Goal: Transaction & Acquisition: Purchase product/service

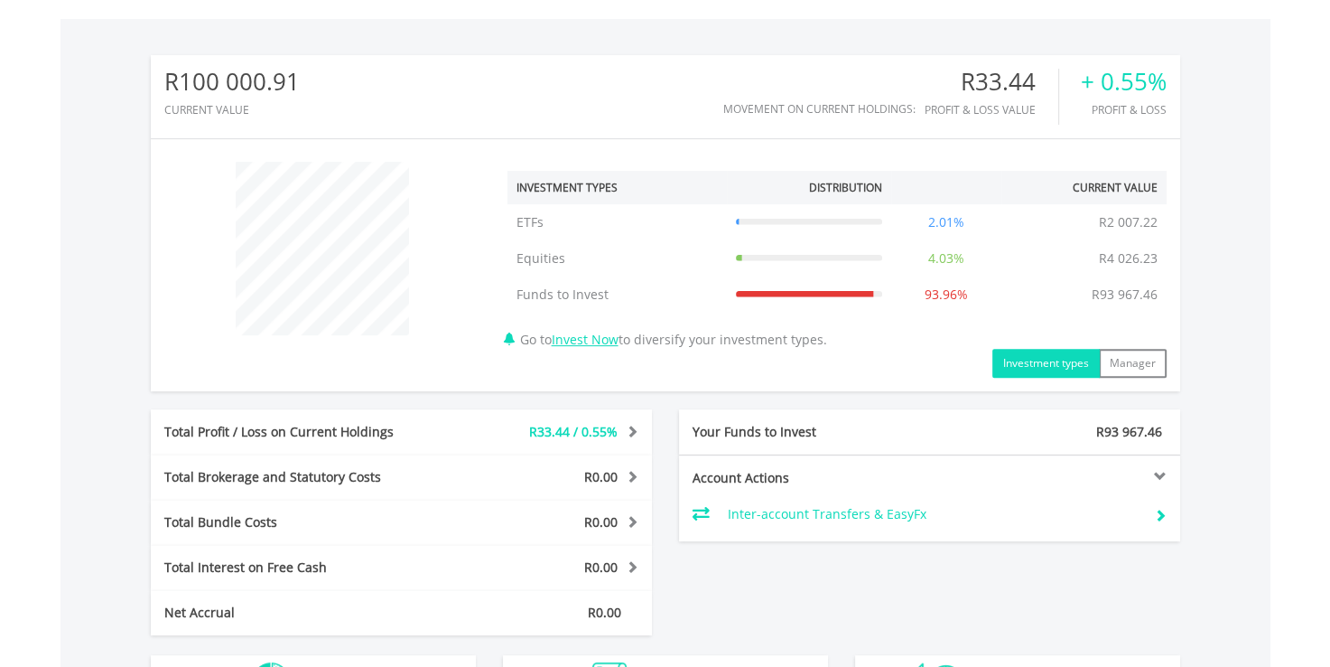
scroll to position [649, 0]
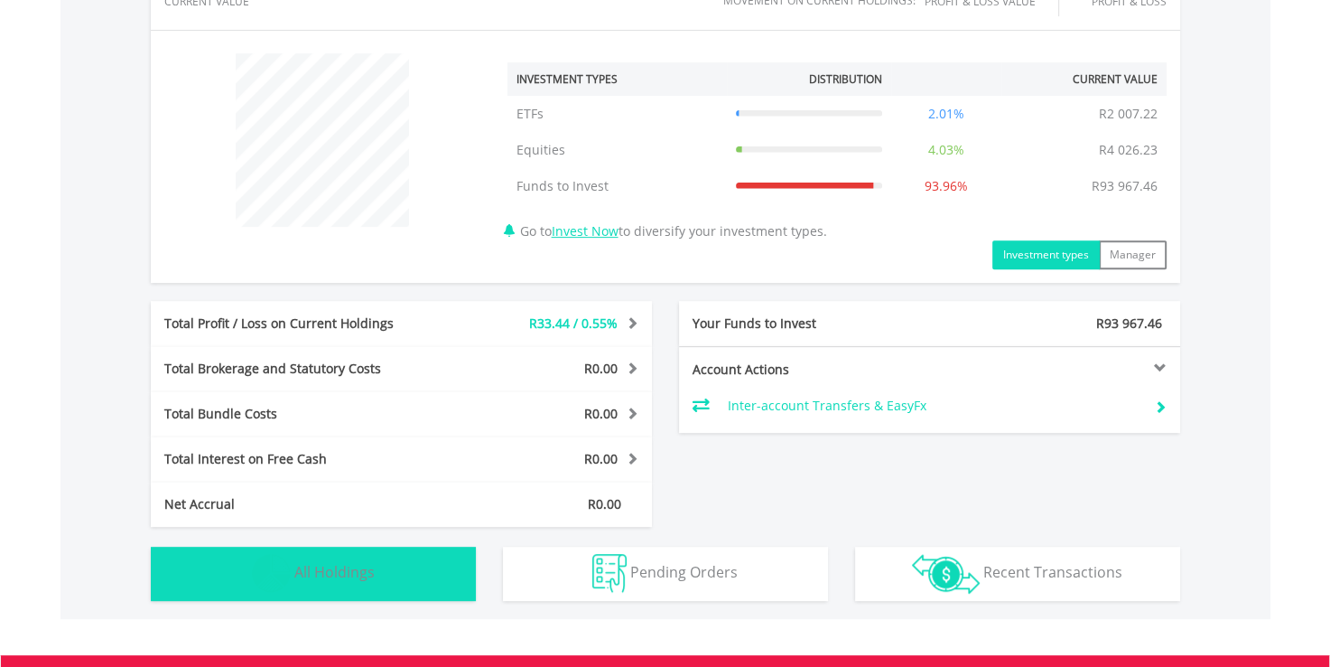
click at [426, 569] on button "Holdings All Holdings" at bounding box center [313, 573] width 325 height 54
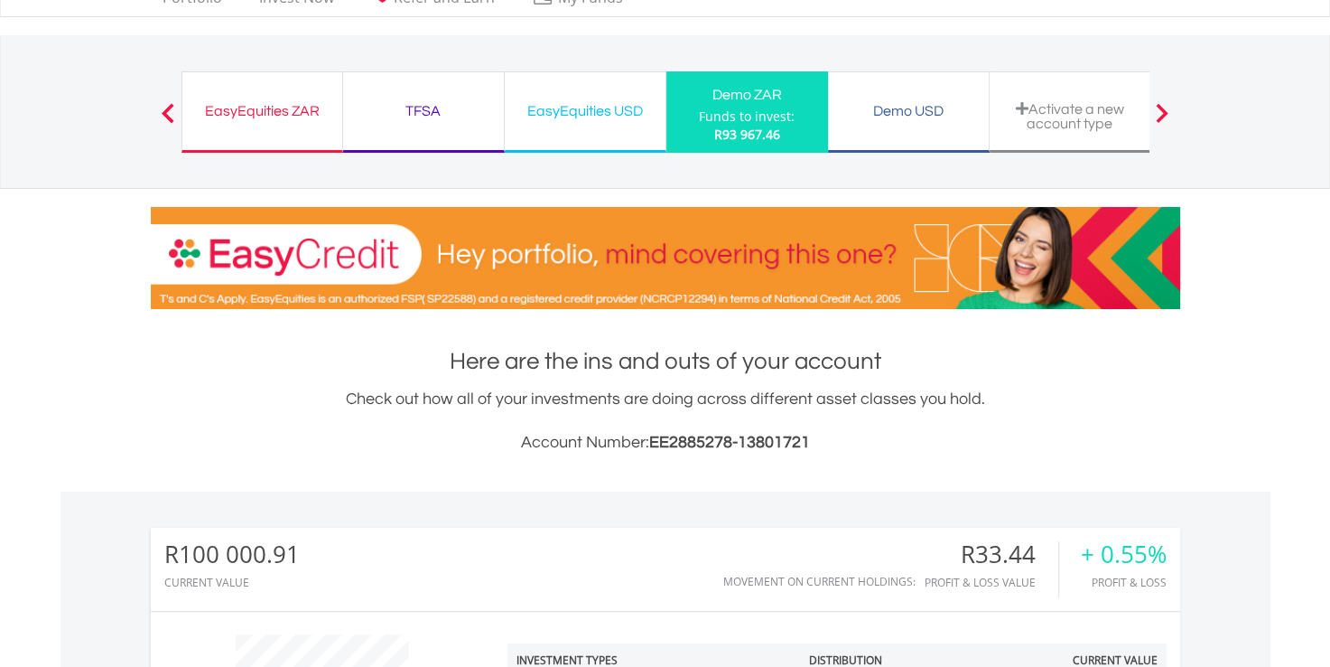
scroll to position [0, 0]
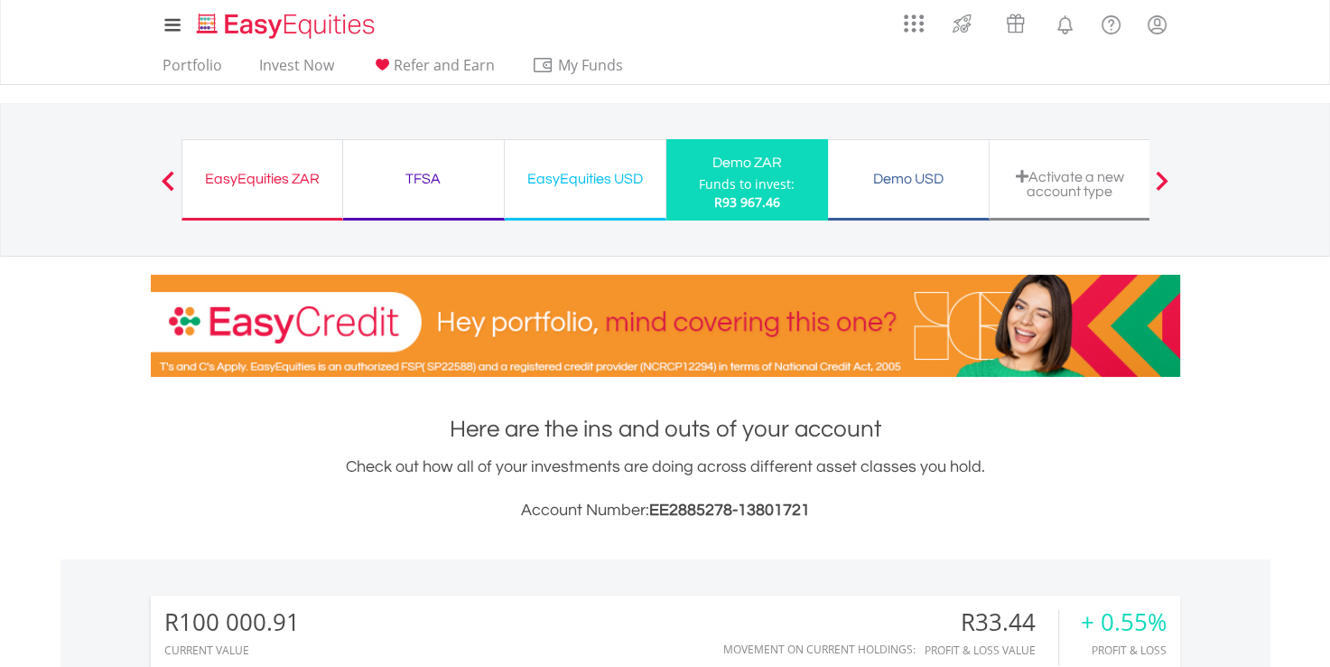
click at [201, 52] on ul "Portfolio Invest Now Refer and Earn My Funds Fund your accounts Withdraw Money …" at bounding box center [399, 67] width 496 height 34
click at [205, 61] on link "Portfolio" at bounding box center [192, 70] width 74 height 28
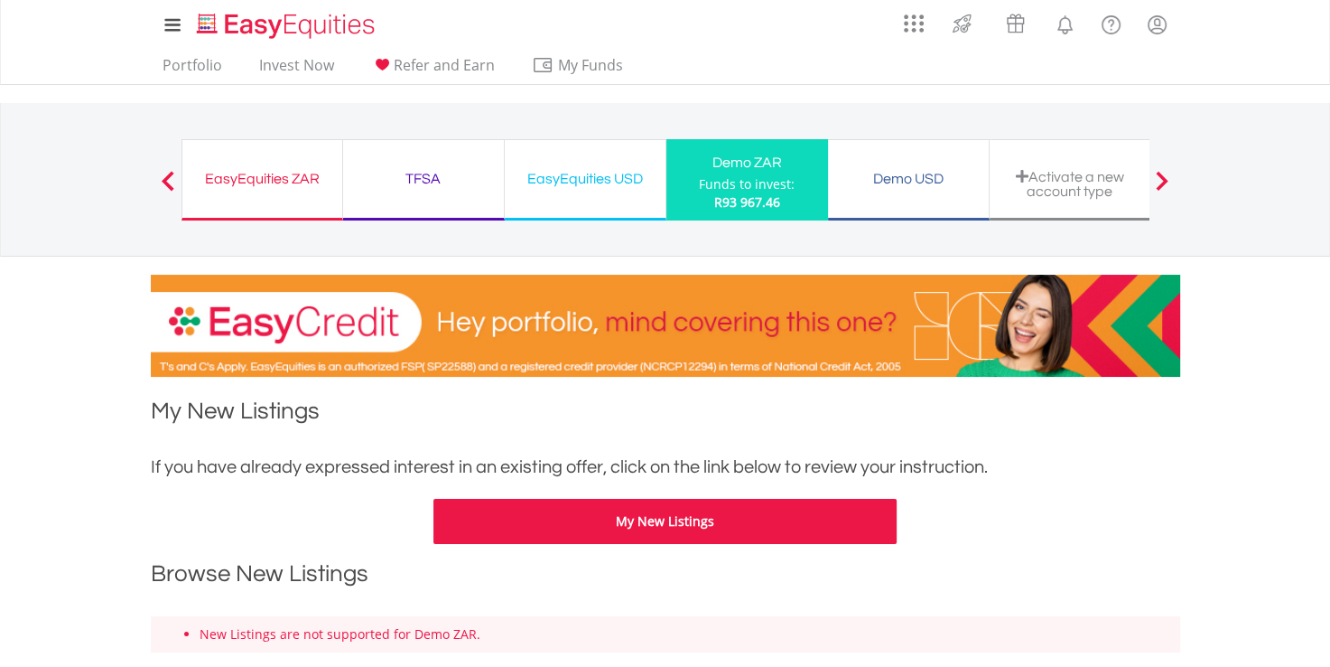
click at [1165, 179] on span at bounding box center [1162, 181] width 13 height 20
click at [168, 175] on span at bounding box center [168, 181] width 13 height 20
click at [194, 70] on link "Portfolio" at bounding box center [192, 70] width 74 height 28
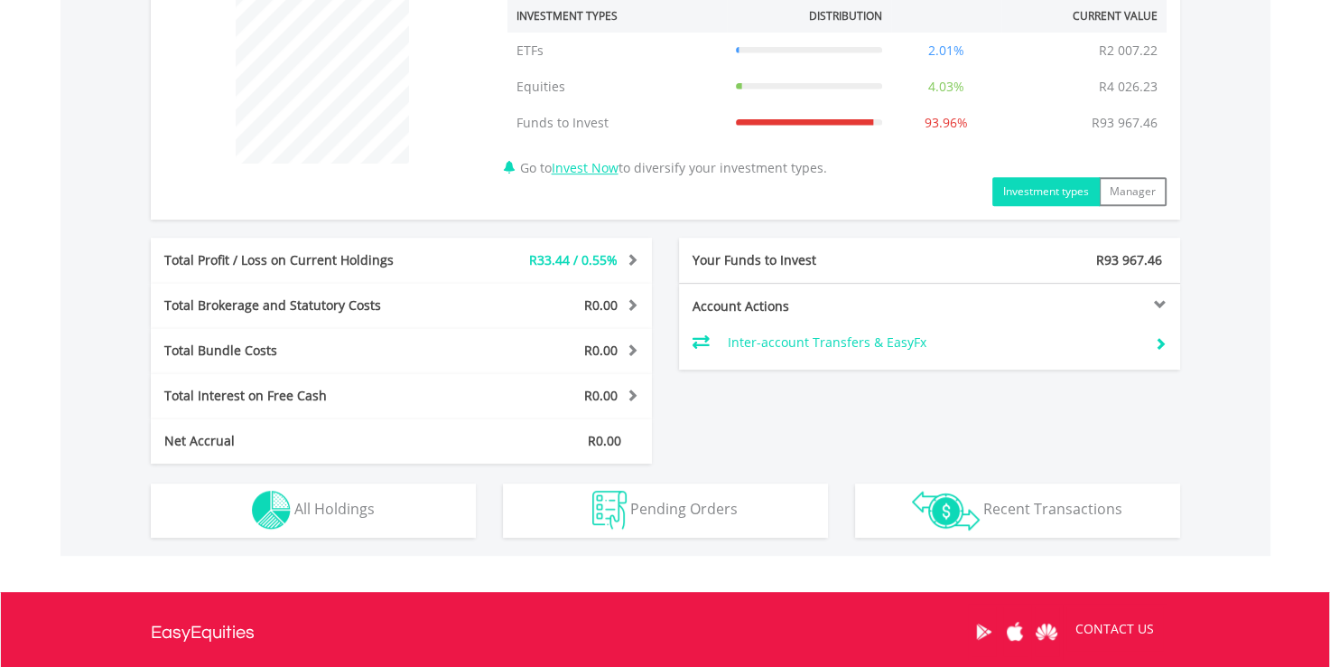
scroll to position [723, 0]
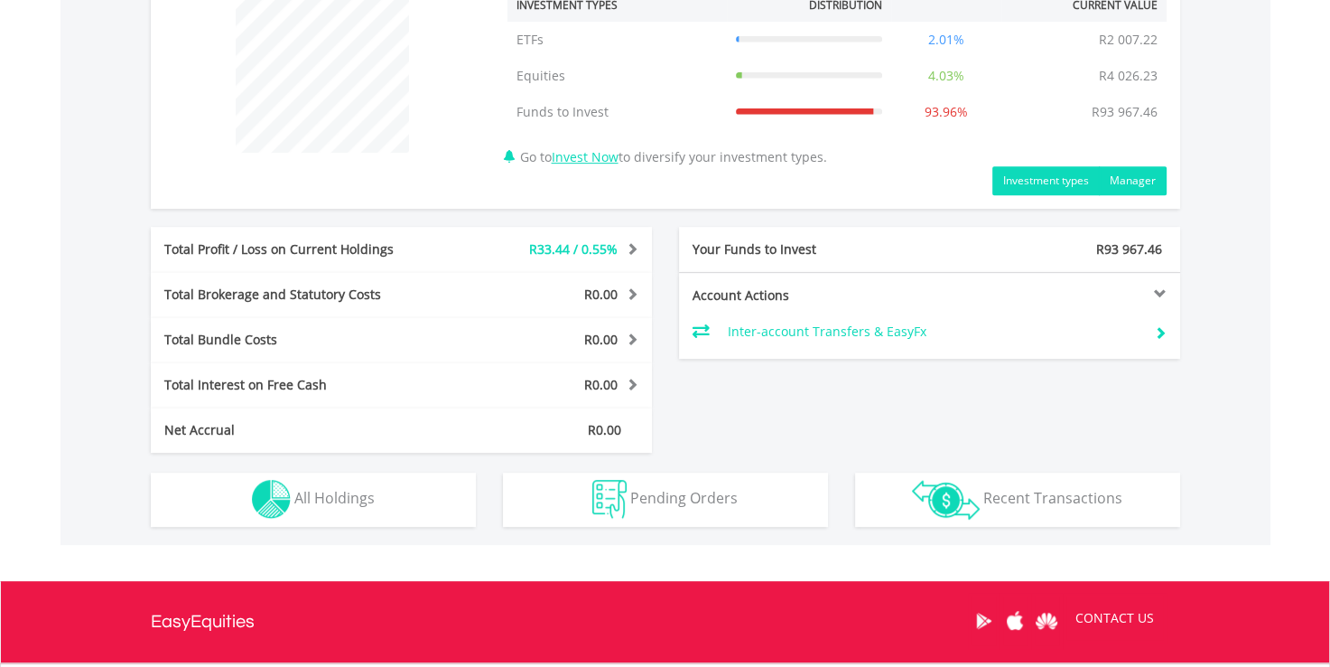
click at [1142, 182] on button "Manager" at bounding box center [1133, 180] width 68 height 29
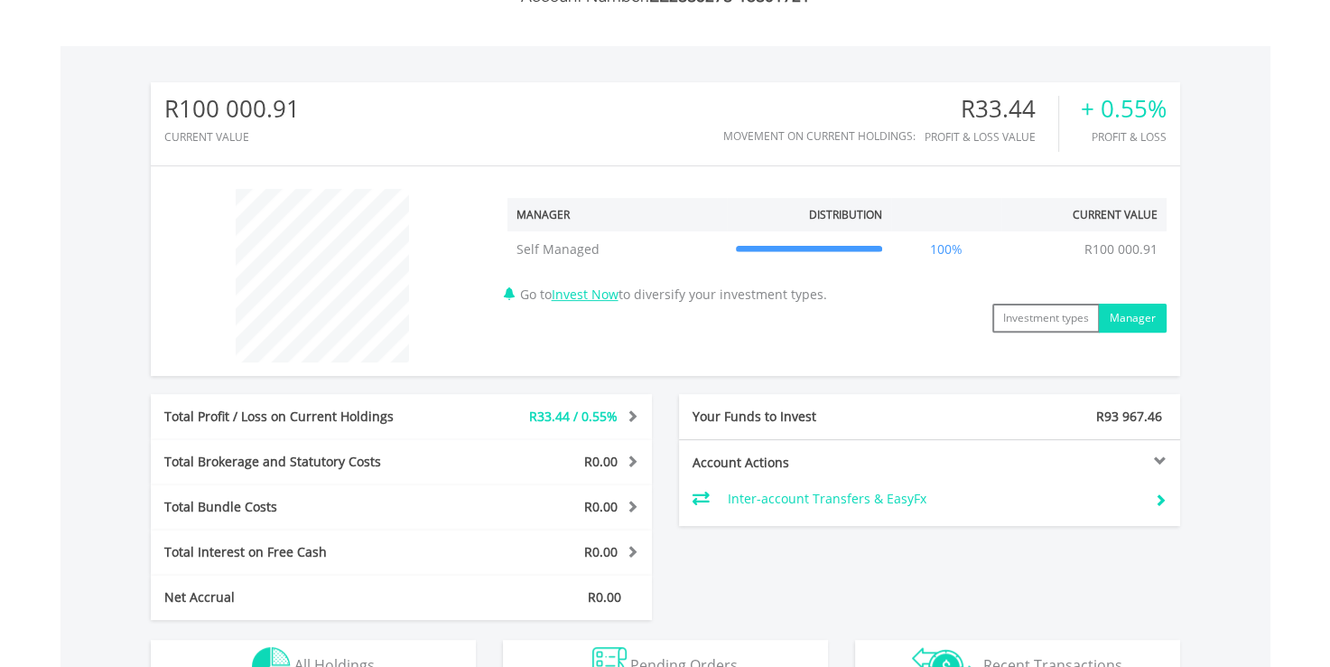
scroll to position [506, 0]
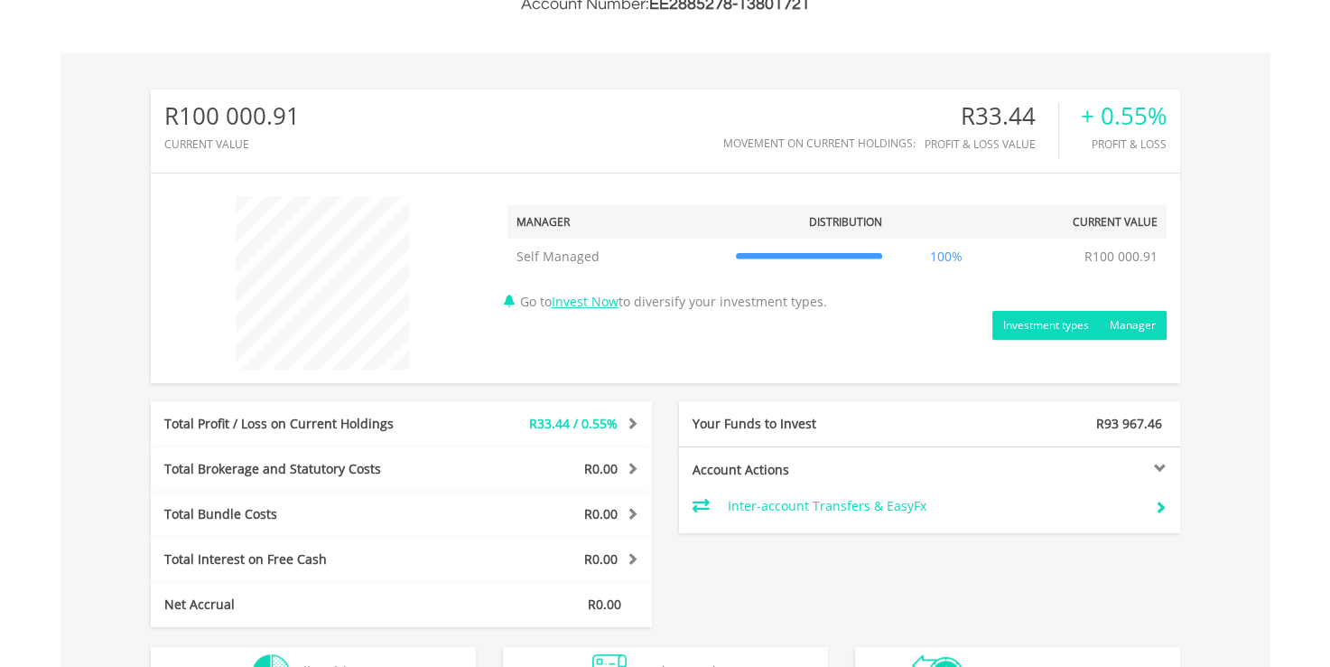
click at [1054, 312] on button "Investment types" at bounding box center [1046, 325] width 107 height 29
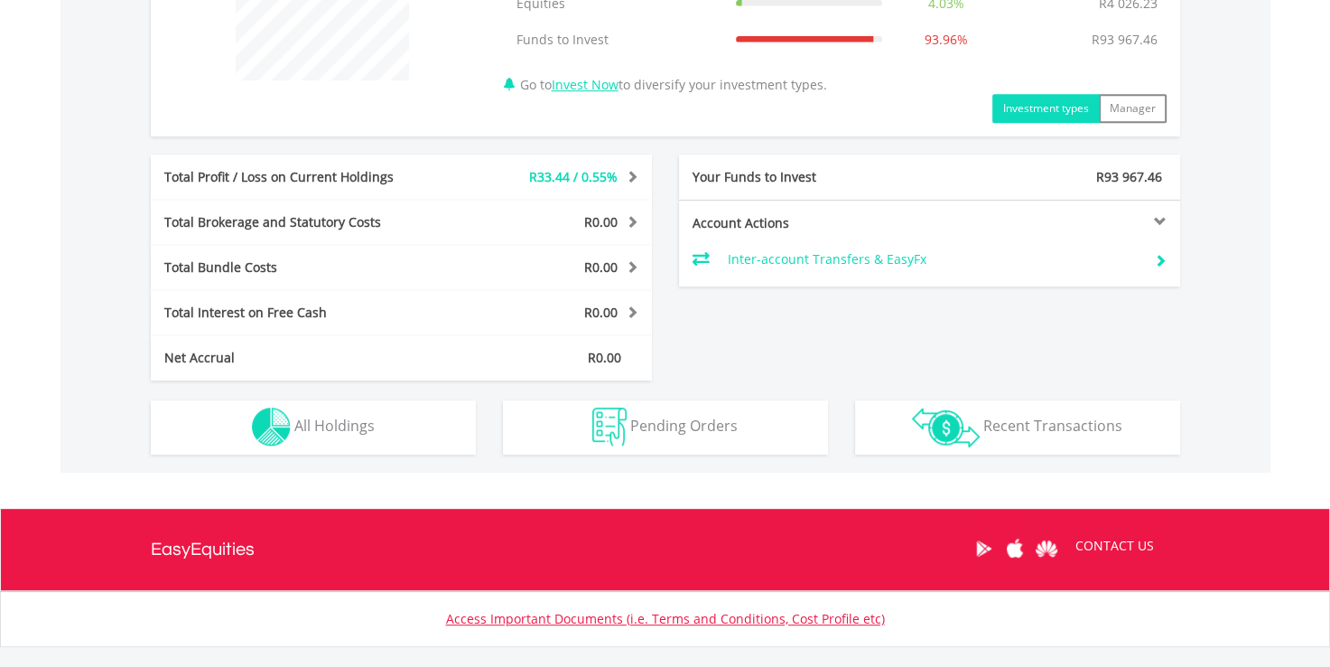
scroll to position [813, 0]
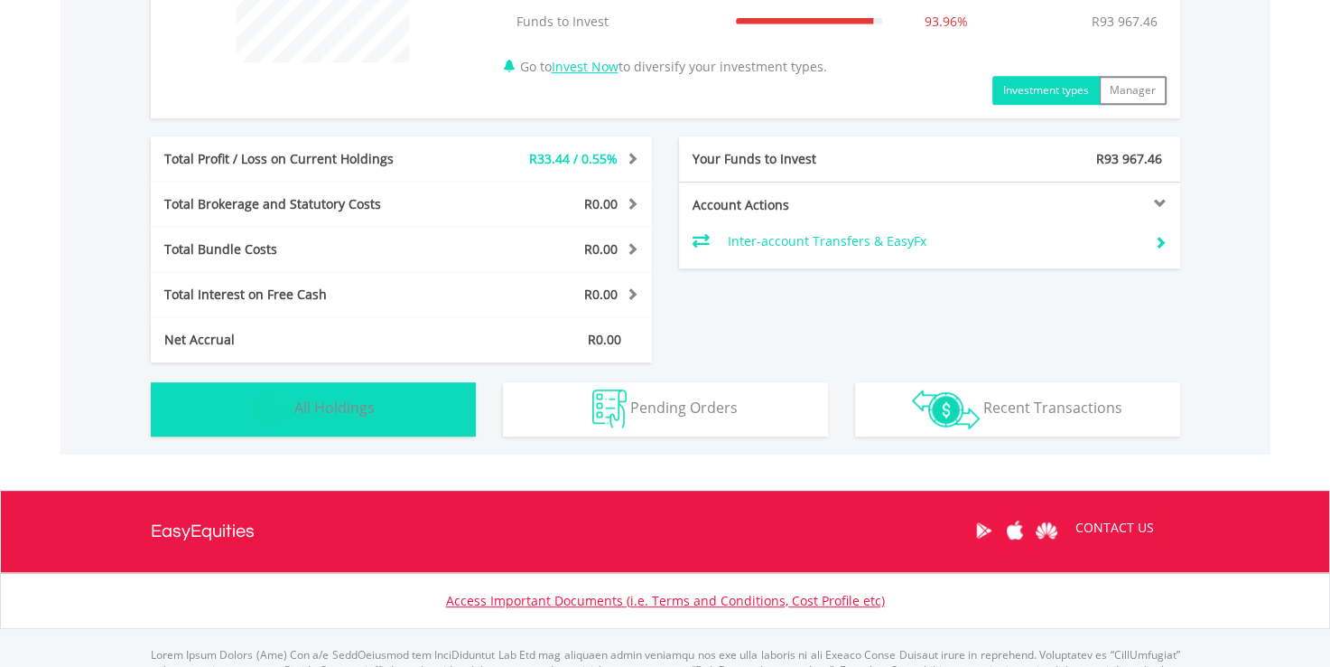
click at [385, 414] on button "Holdings All Holdings" at bounding box center [313, 409] width 325 height 54
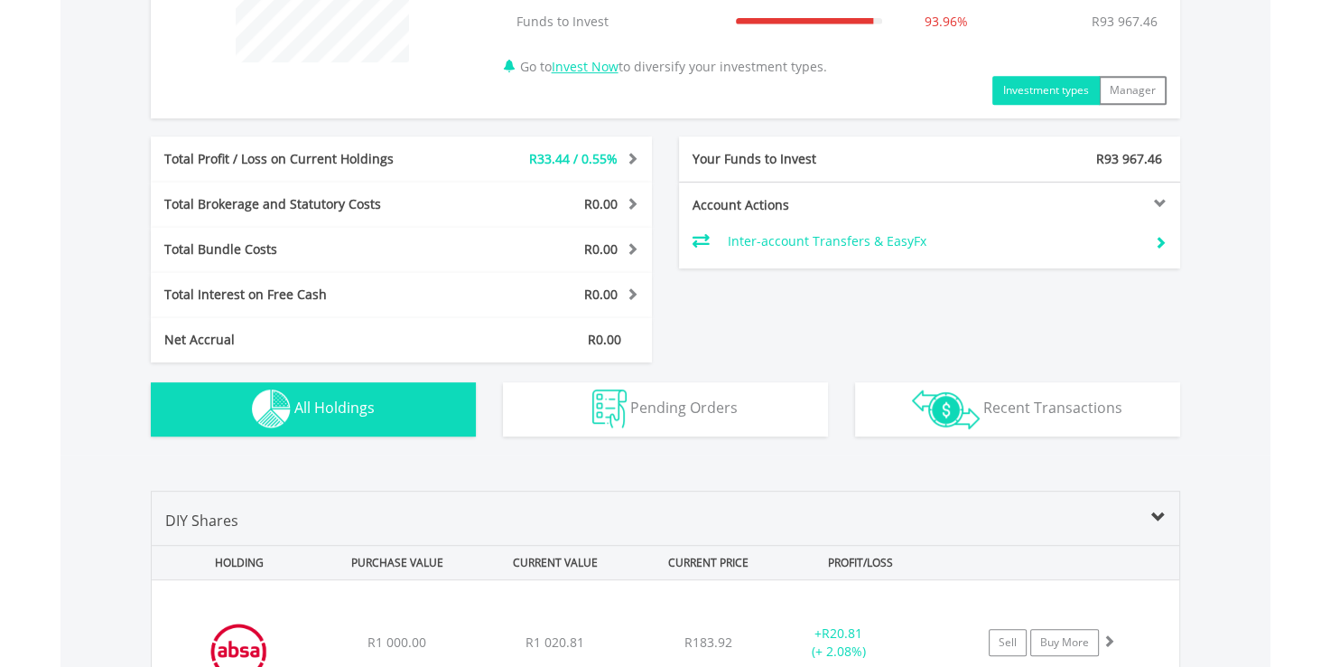
scroll to position [1302, 0]
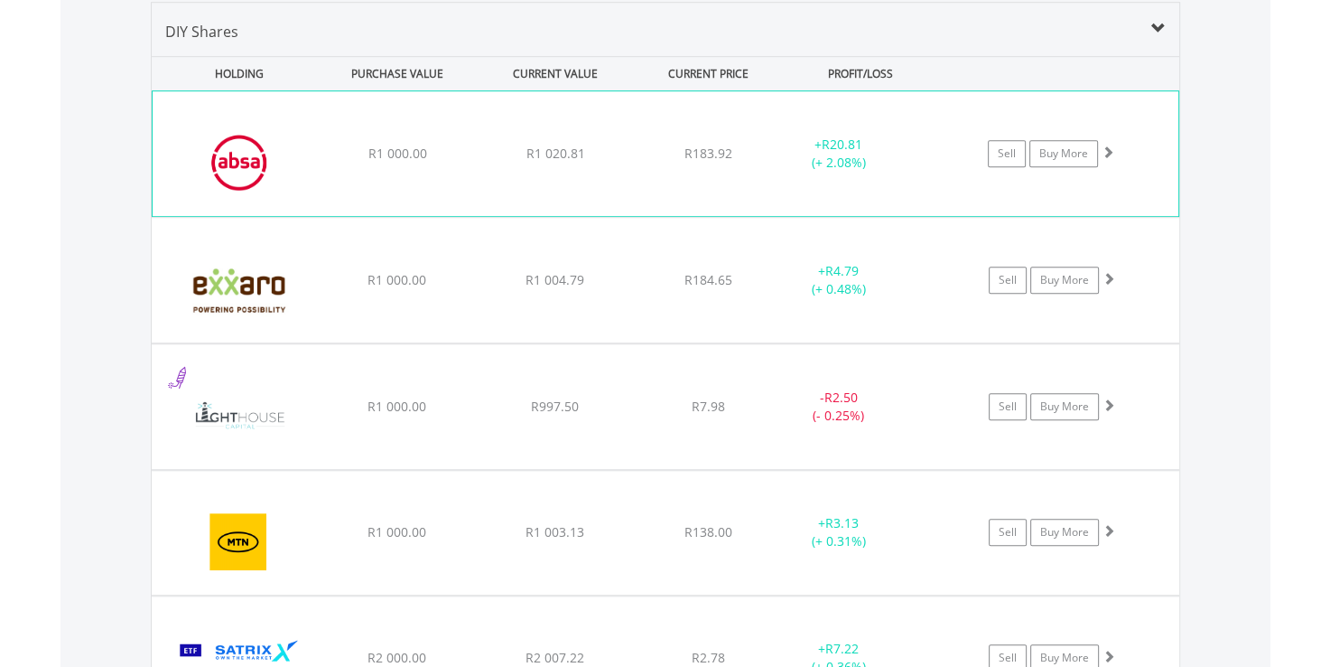
click at [823, 183] on div "﻿ Absa Group Limited R1 000.00 R1 020.81 R183.92 + R20.81 (+ 2.08%) Sell Buy Mo…" at bounding box center [666, 153] width 1026 height 125
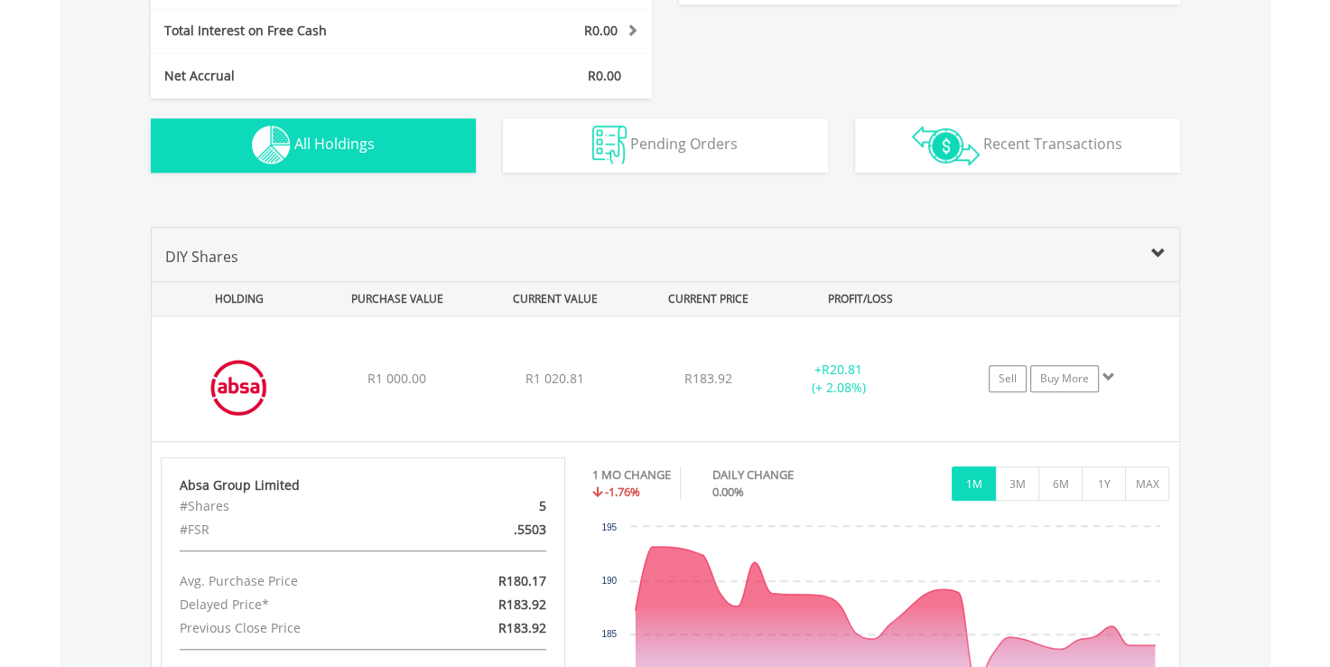
scroll to position [1023, 0]
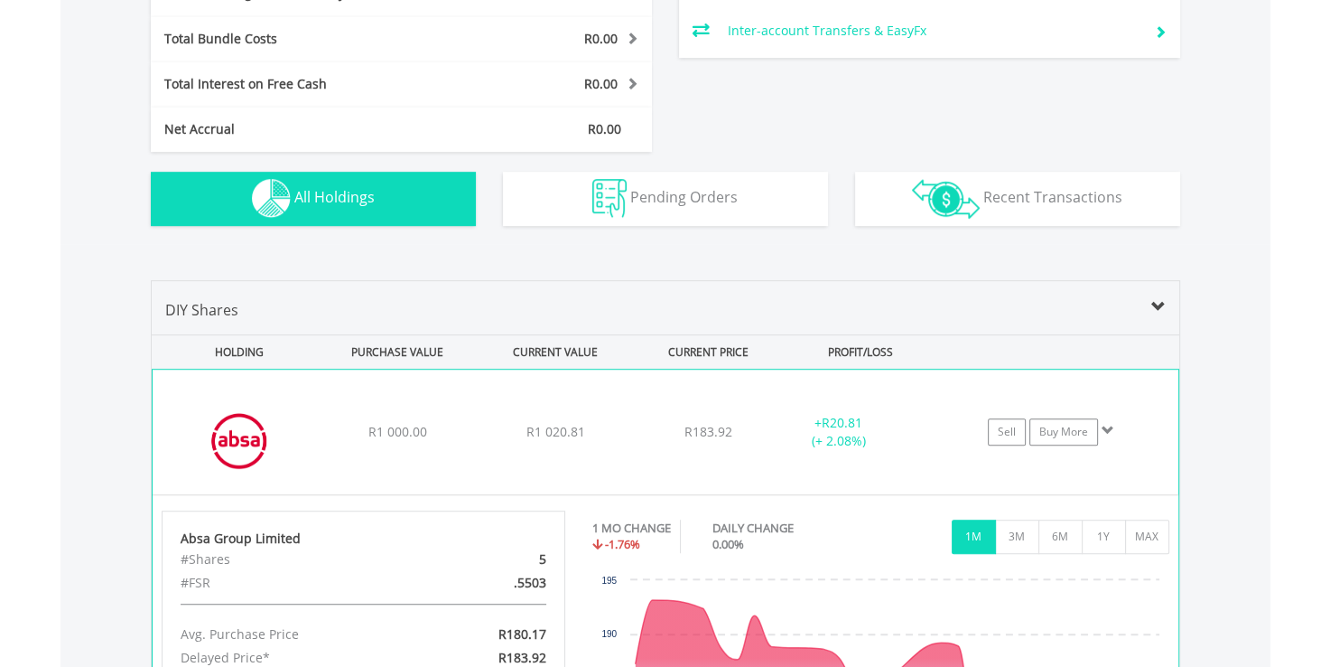
click at [1104, 432] on span at bounding box center [1108, 430] width 13 height 13
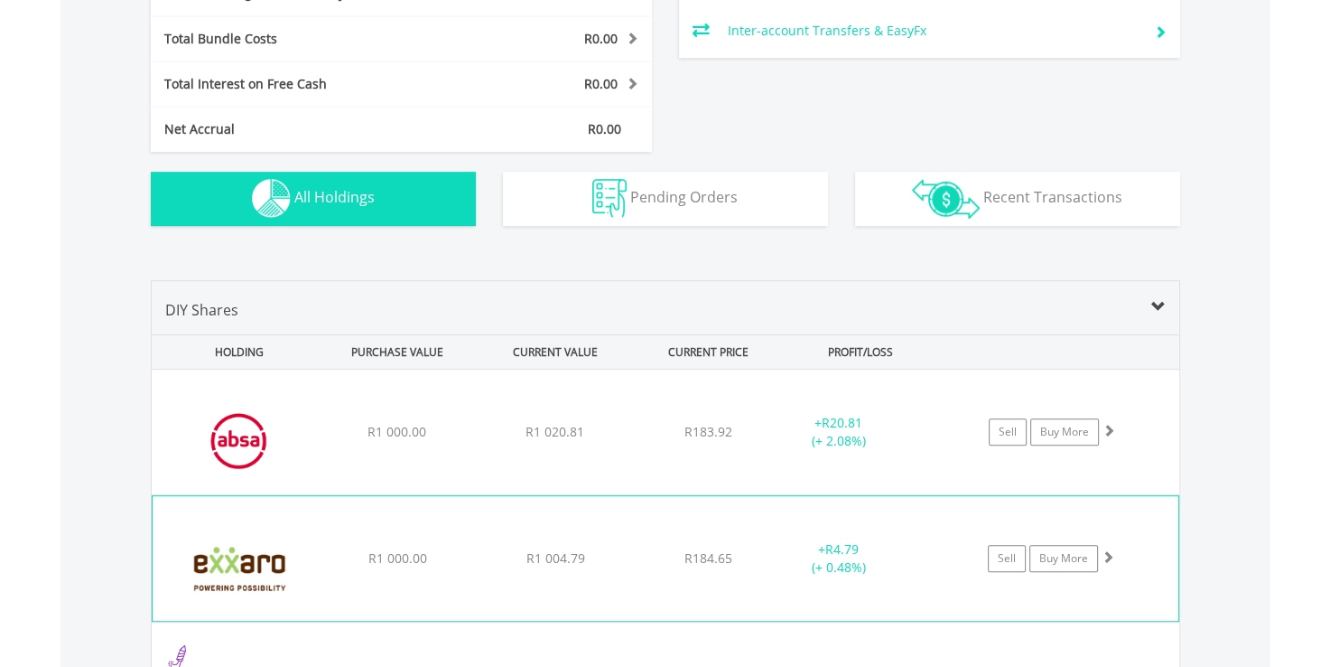
click at [880, 546] on div "+ R4.79 (+ 0.48%)" at bounding box center [837, 558] width 135 height 36
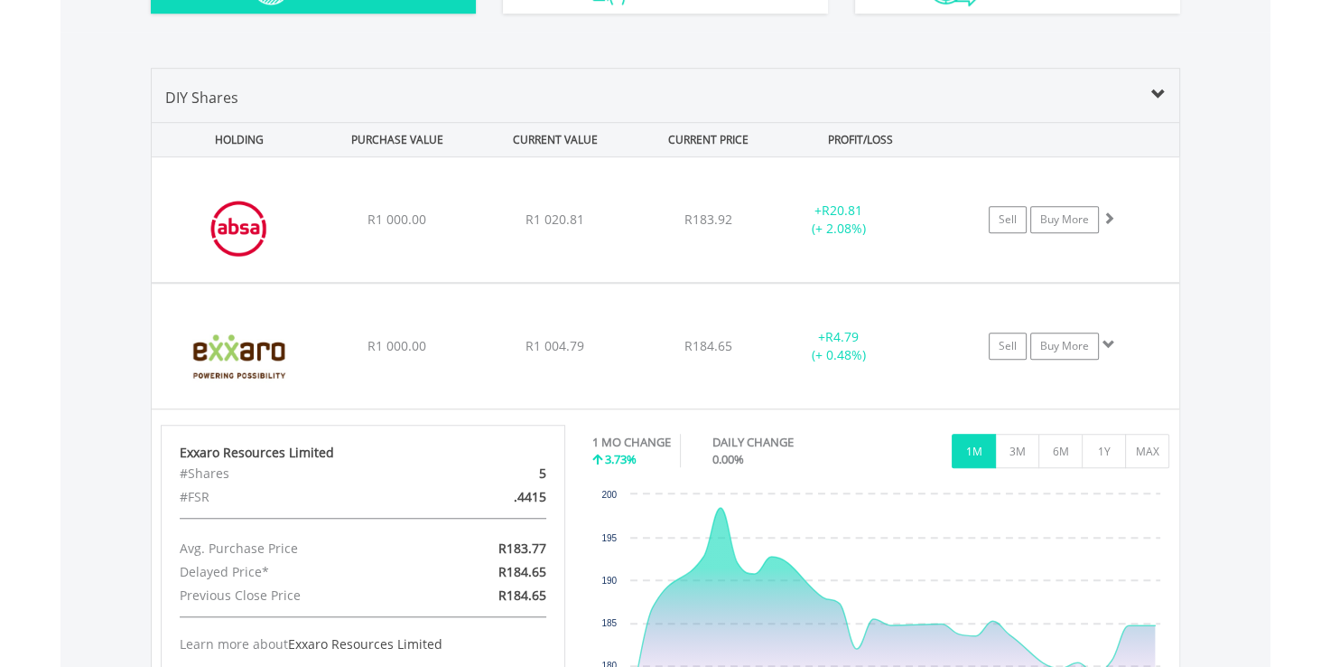
scroll to position [1229, 0]
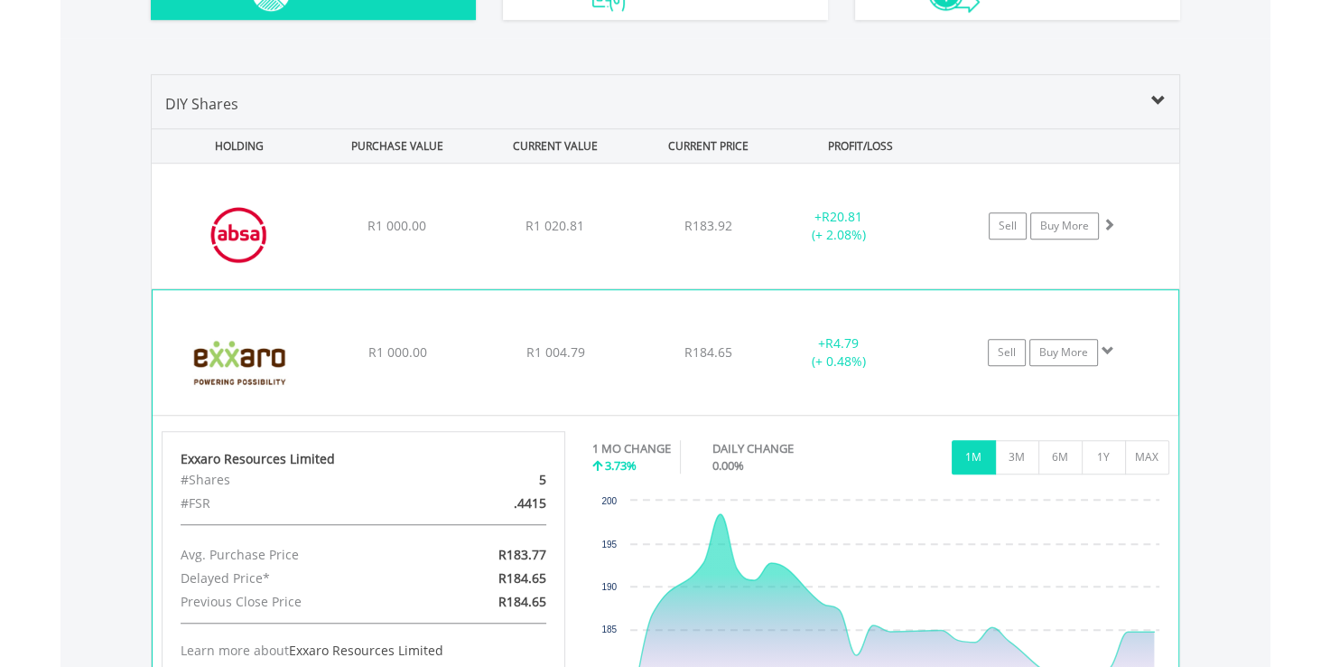
click at [900, 365] on div "+ R4.79 (+ 0.48%)" at bounding box center [837, 352] width 135 height 36
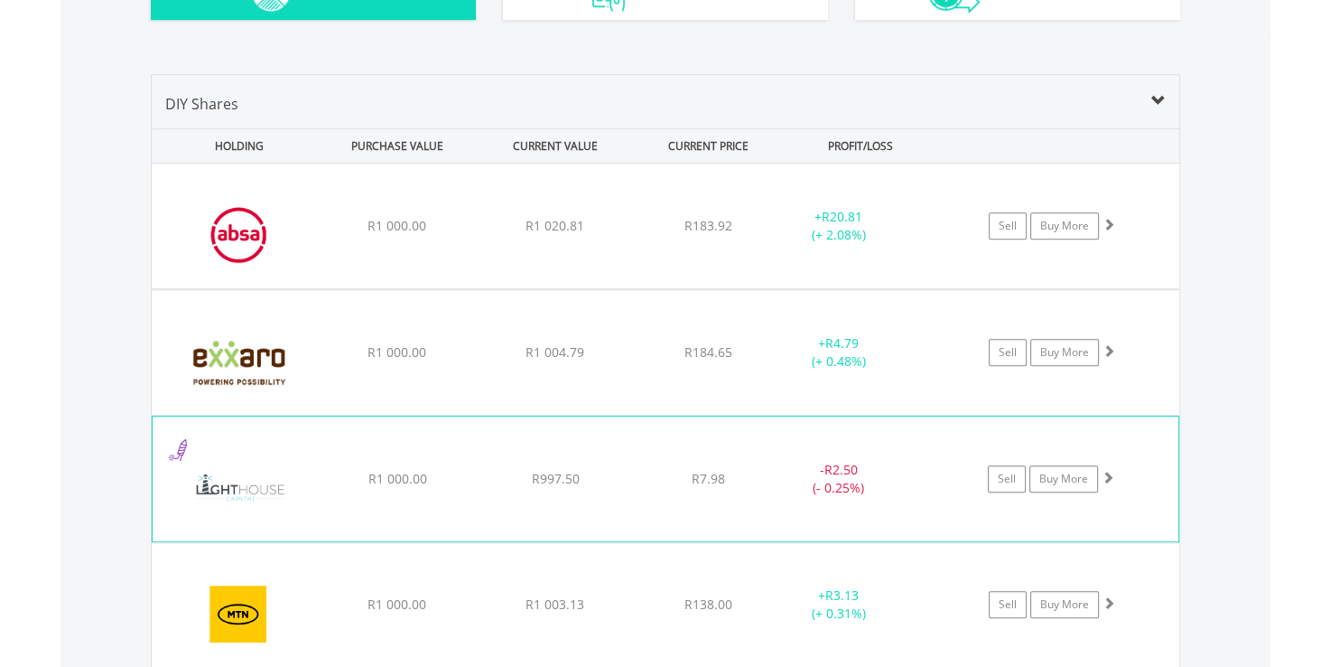
click at [933, 487] on div "- R2.50 (- 0.25%)" at bounding box center [860, 479] width 181 height 36
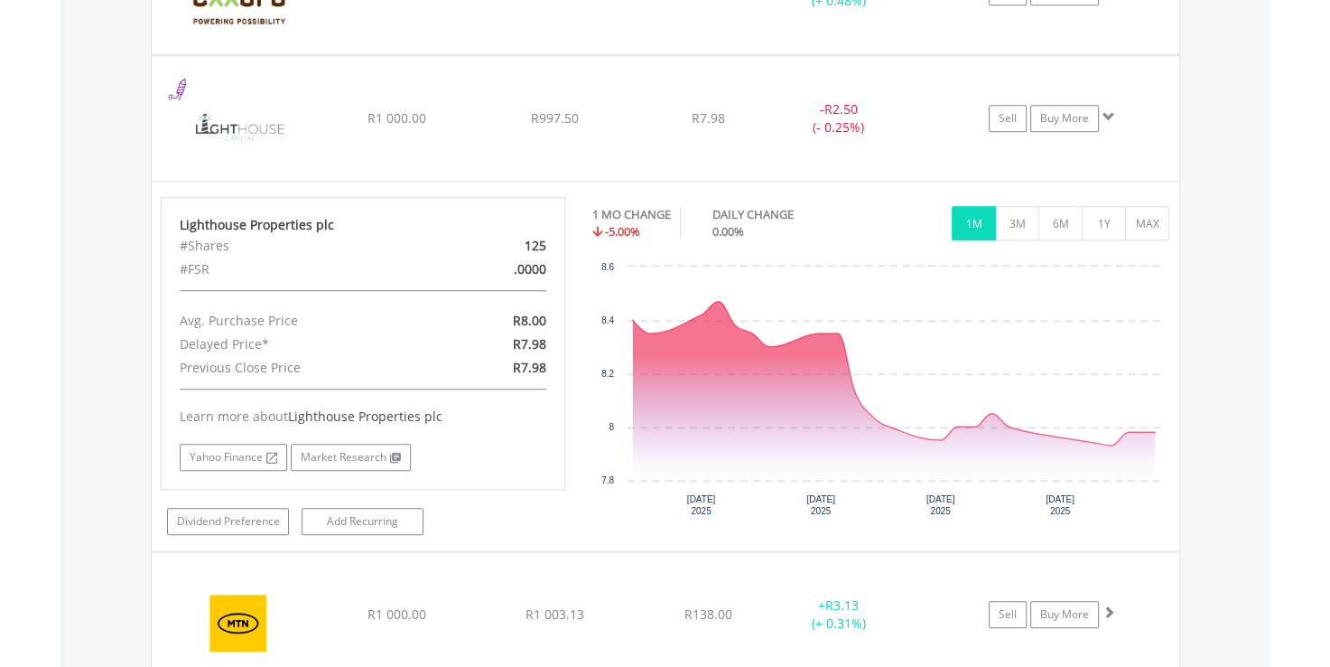
scroll to position [1586, 0]
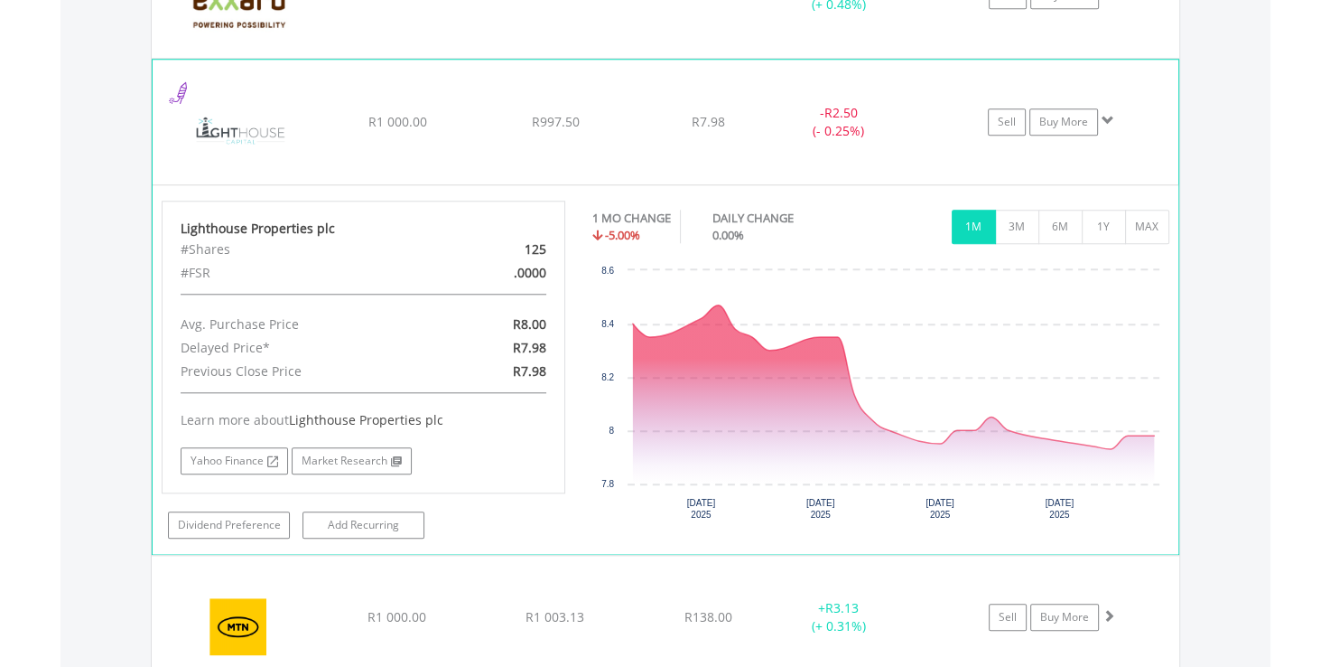
click at [796, 155] on div "﻿ Lighthouse Properties plc R1 000.00 R997.50 R7.98 - R2.50 (- 0.25%) Sell Buy …" at bounding box center [666, 122] width 1026 height 125
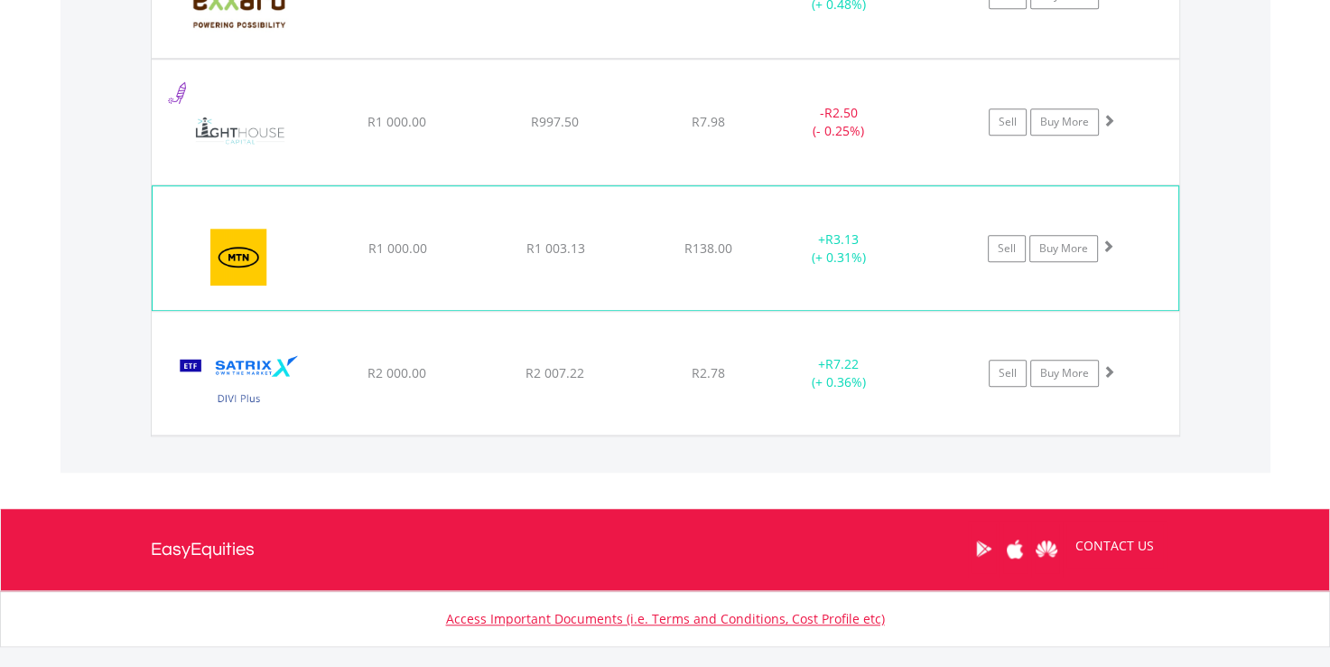
click at [751, 271] on div "﻿ MTN Group Limited R1 000.00 R1 003.13 R138.00 + R3.13 (+ 0.31%) Sell Buy More" at bounding box center [666, 247] width 1026 height 123
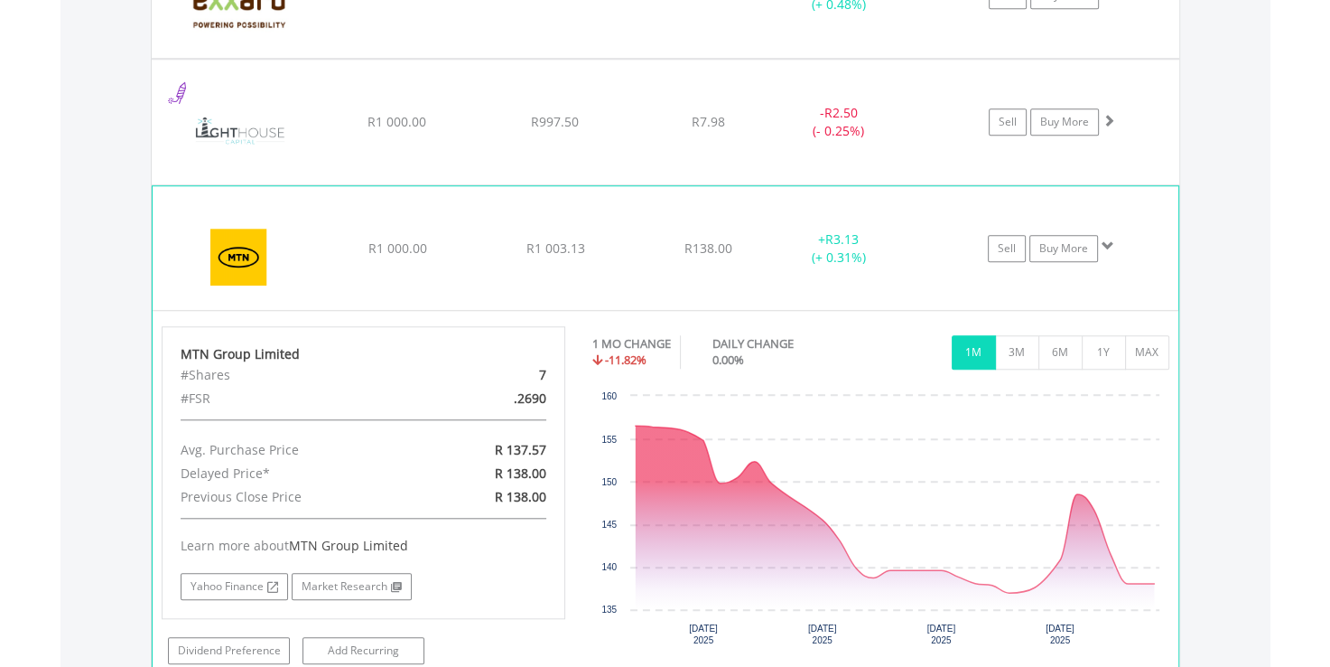
click at [751, 271] on div "﻿ MTN Group Limited R1 000.00 R1 003.13 R138.00 + R3.13 (+ 0.31%) Sell Buy More" at bounding box center [666, 247] width 1026 height 123
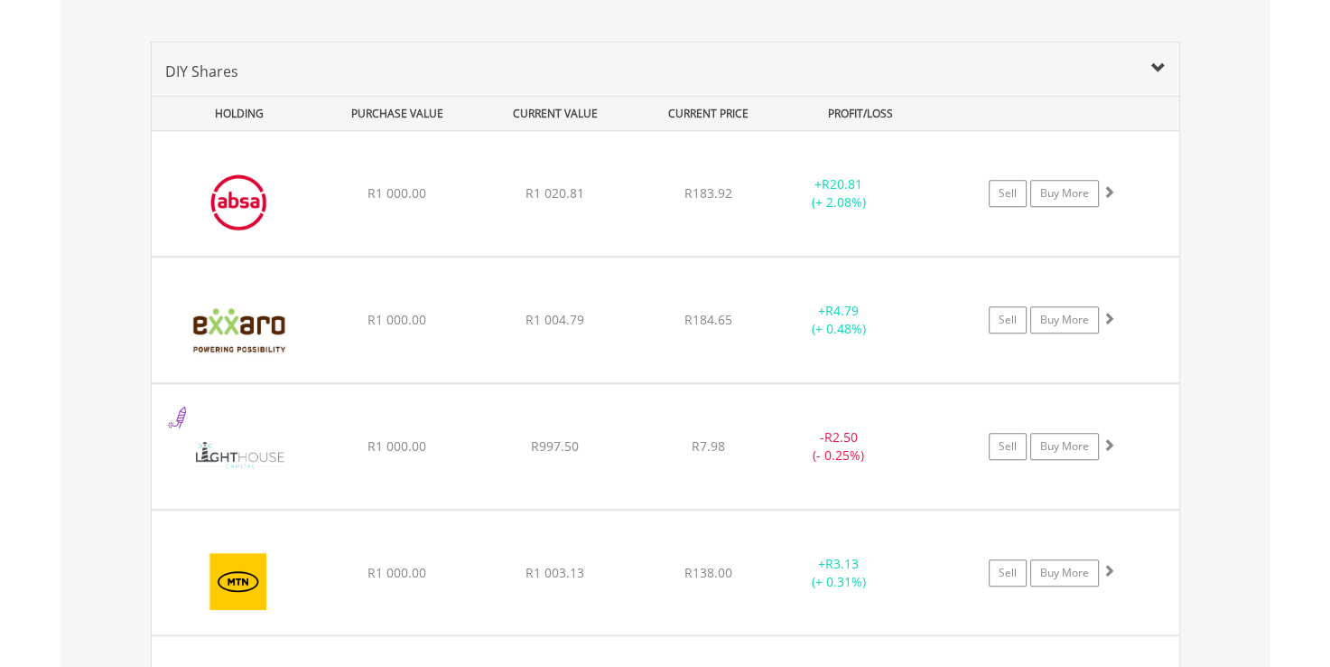
scroll to position [1259, 0]
click at [724, 443] on div "R7.98" at bounding box center [709, 449] width 144 height 18
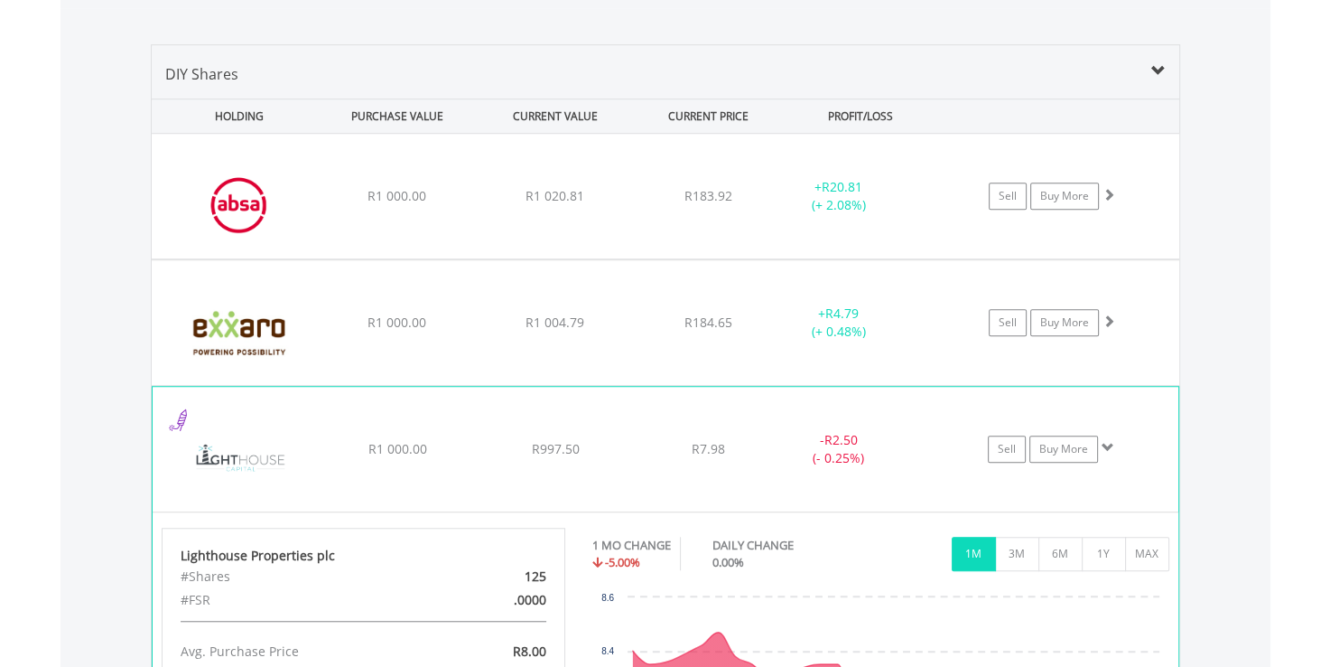
click at [709, 453] on span "R7.98" at bounding box center [708, 448] width 33 height 17
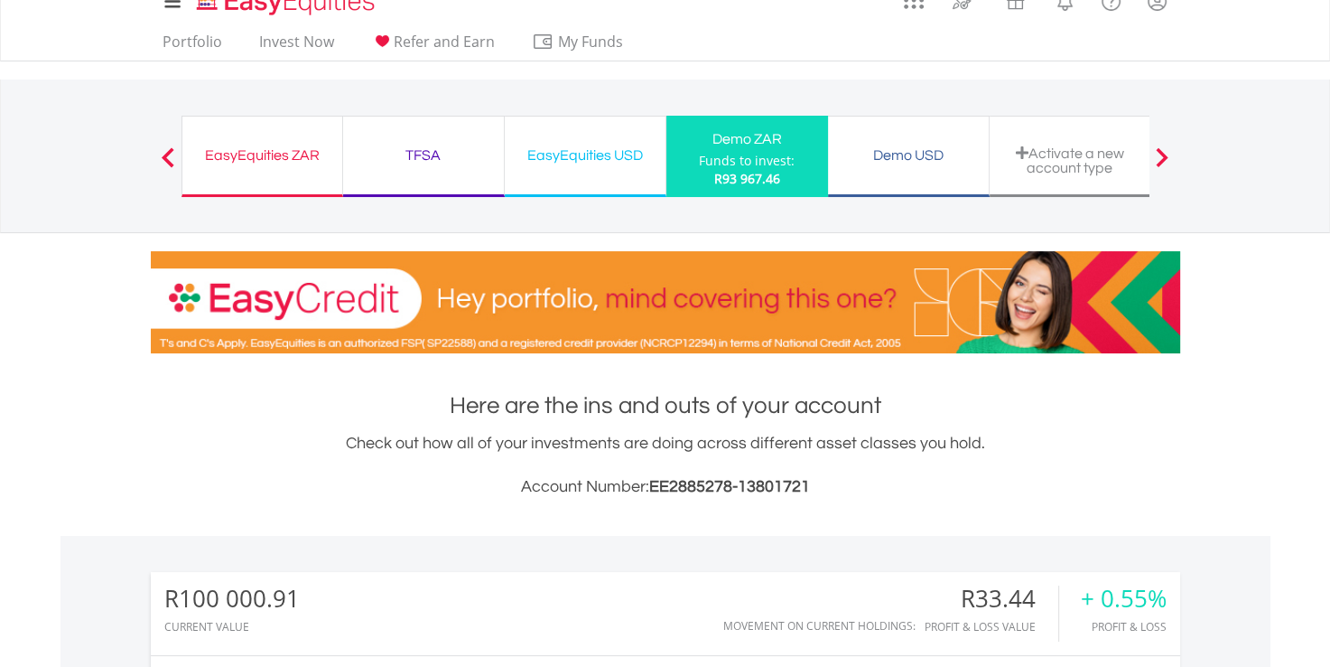
scroll to position [0, 0]
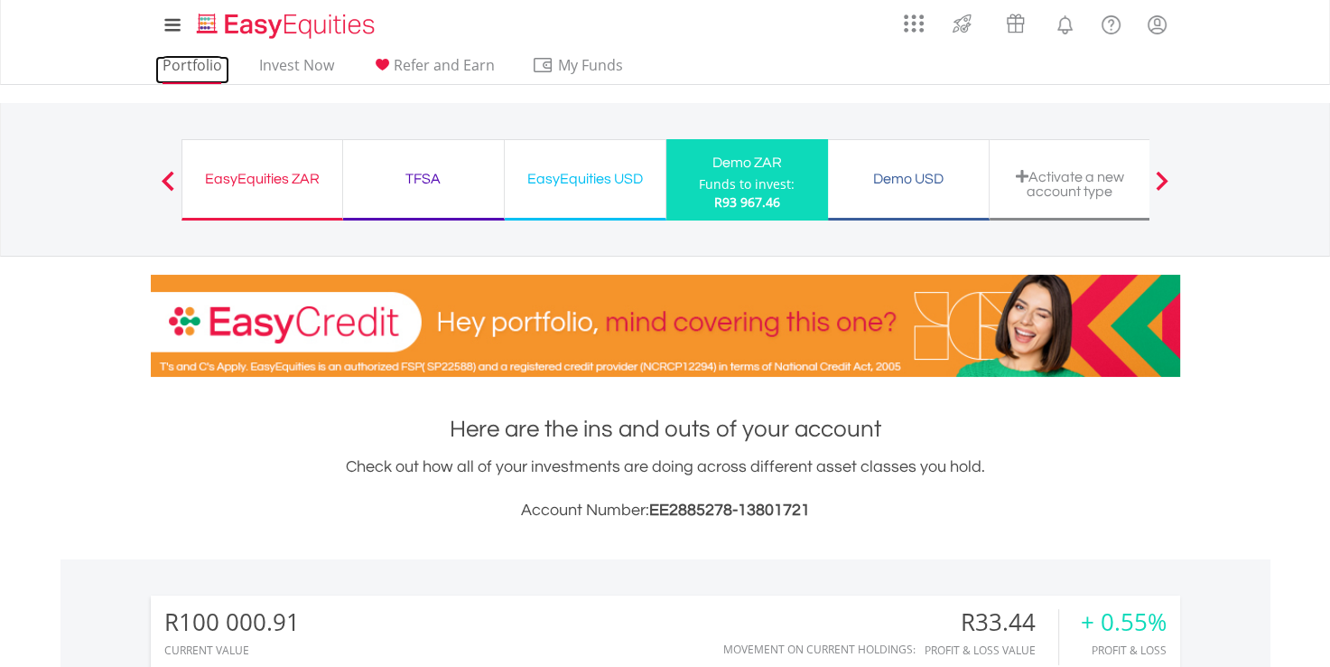
click at [200, 68] on link "Portfolio" at bounding box center [192, 70] width 74 height 28
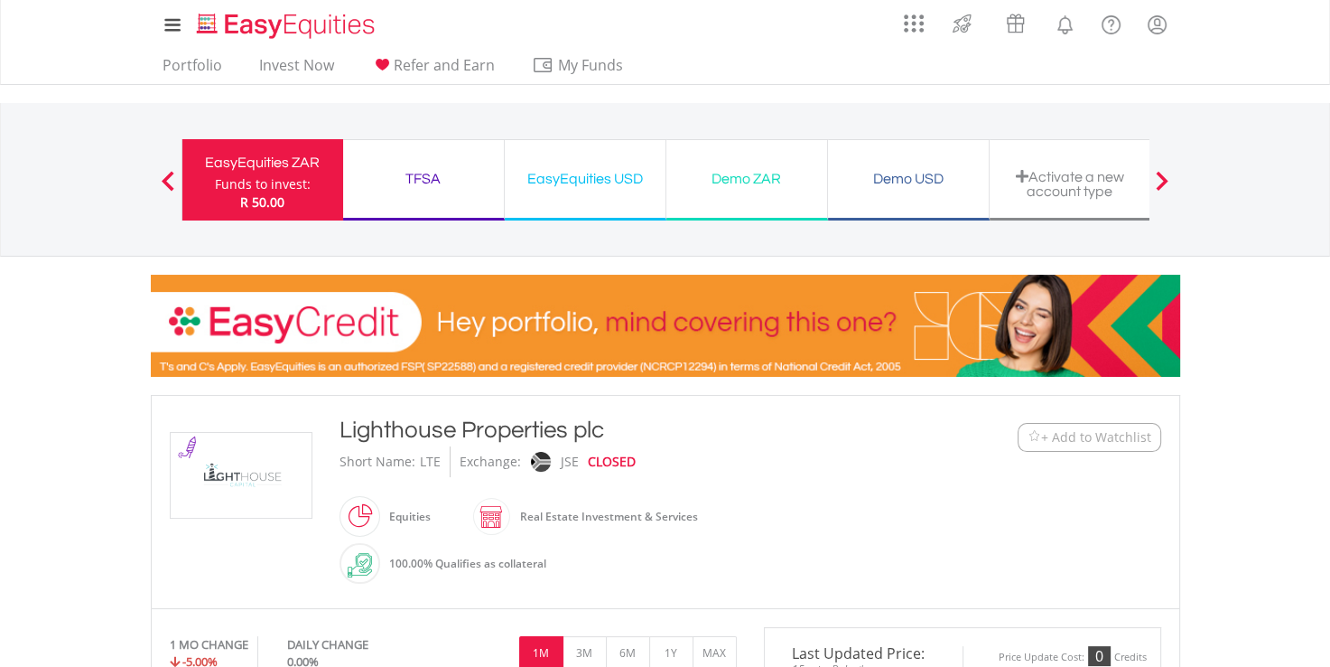
drag, startPoint x: 1326, startPoint y: 163, endPoint x: 1333, endPoint y: 199, distance: 36.0
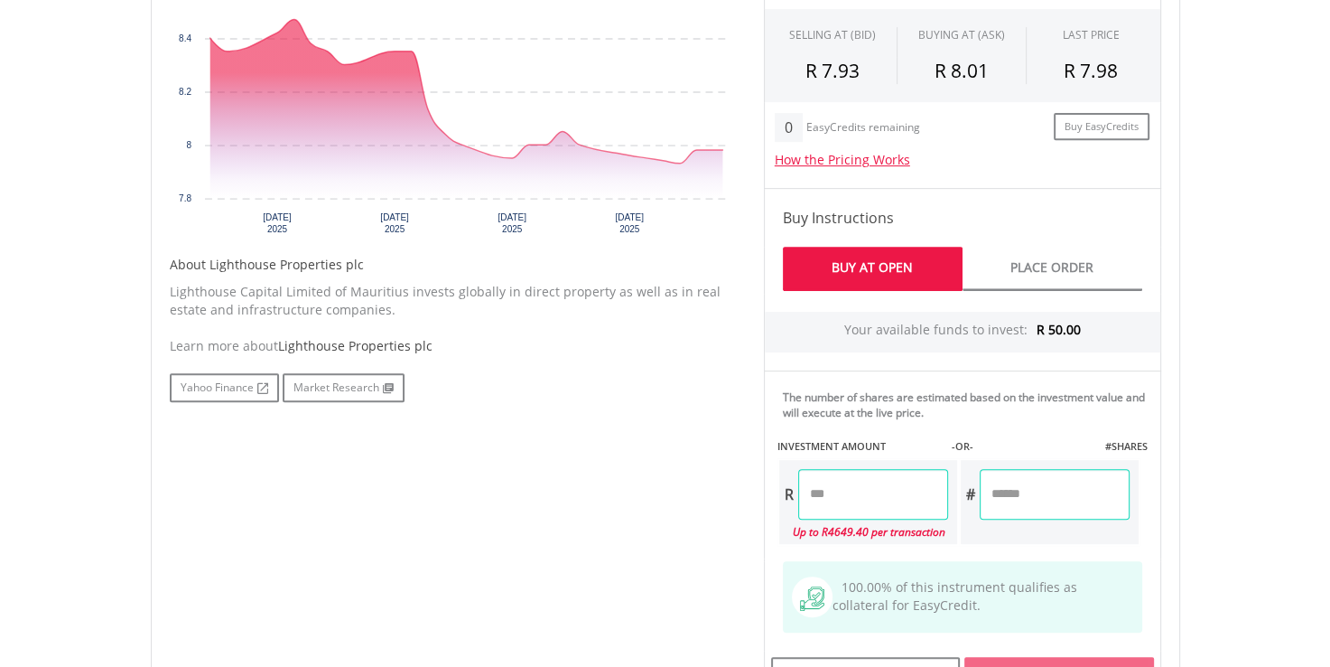
scroll to position [715, 0]
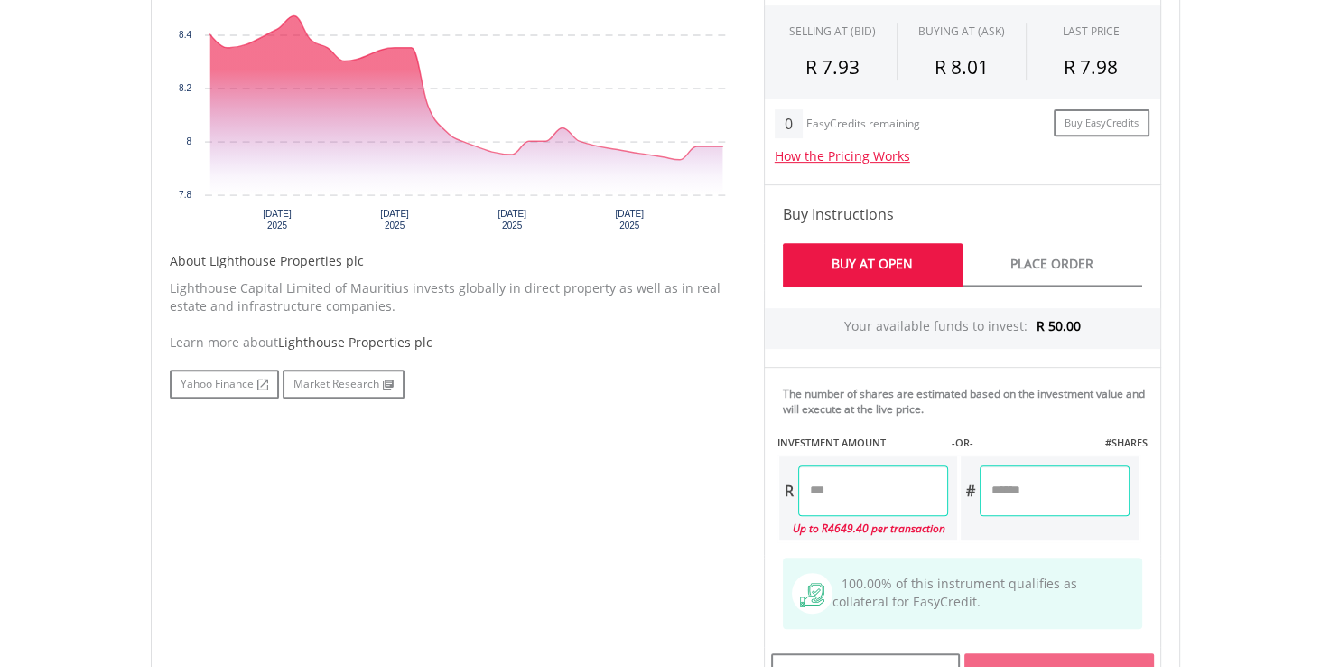
click at [1033, 487] on input "number" at bounding box center [1055, 490] width 150 height 51
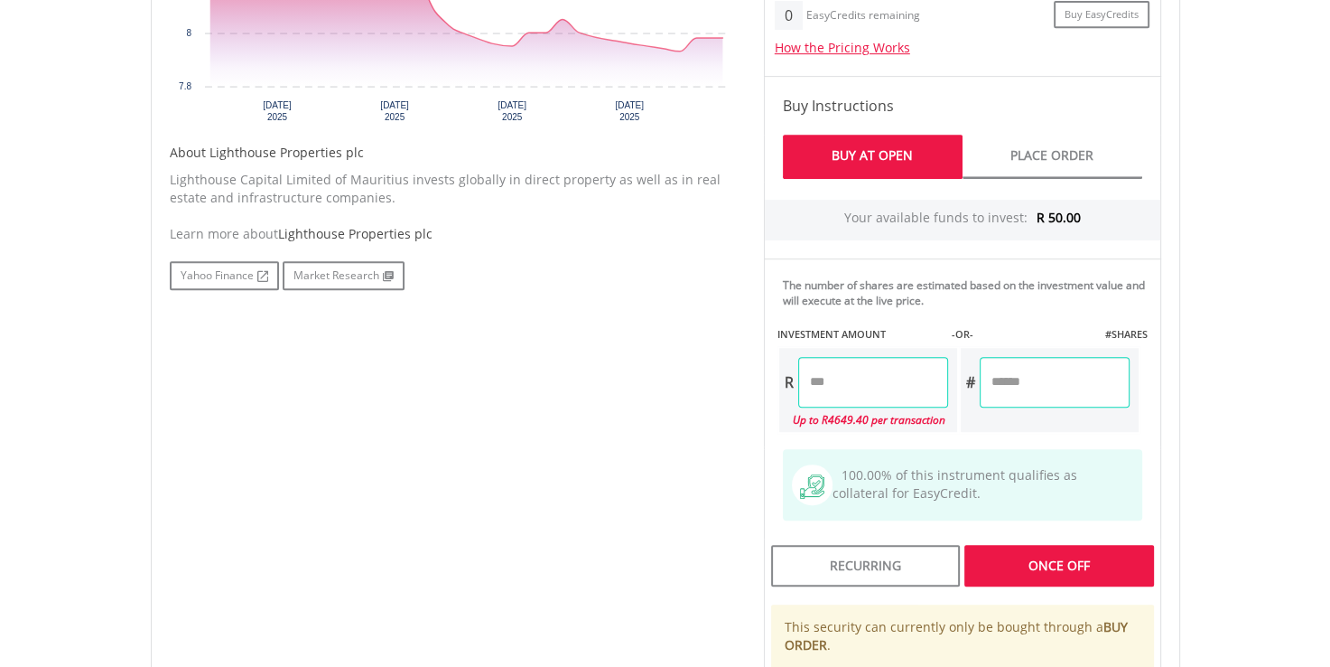
scroll to position [900, 0]
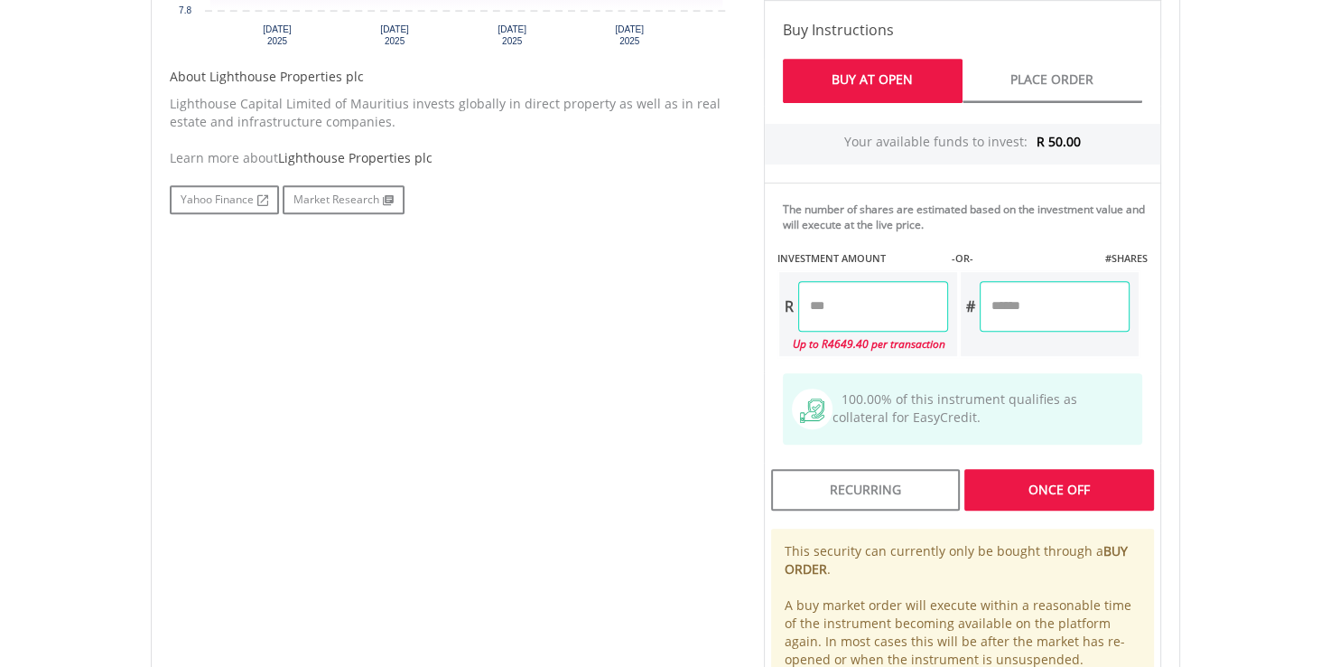
type input "*"
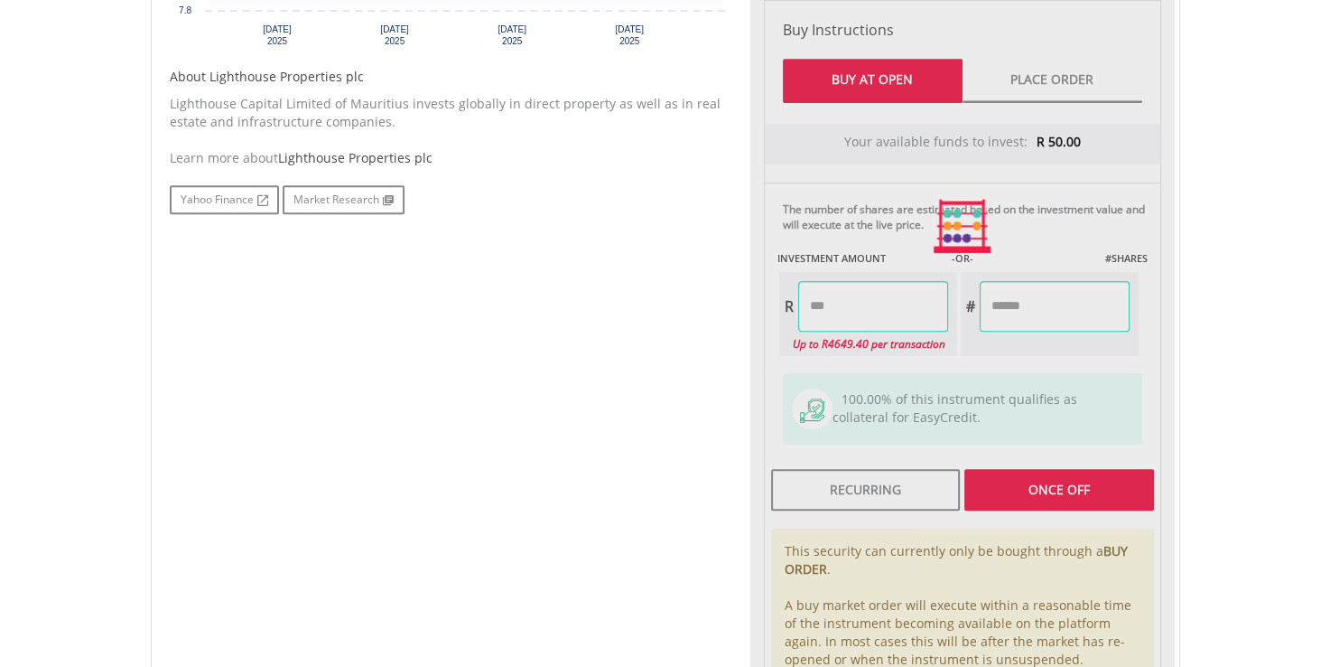
type input "*****"
click at [896, 70] on div "Last Updated Price: 15-min. Delay* Price Update Cost: 0 Credits Market Closed S…" at bounding box center [963, 226] width 425 height 998
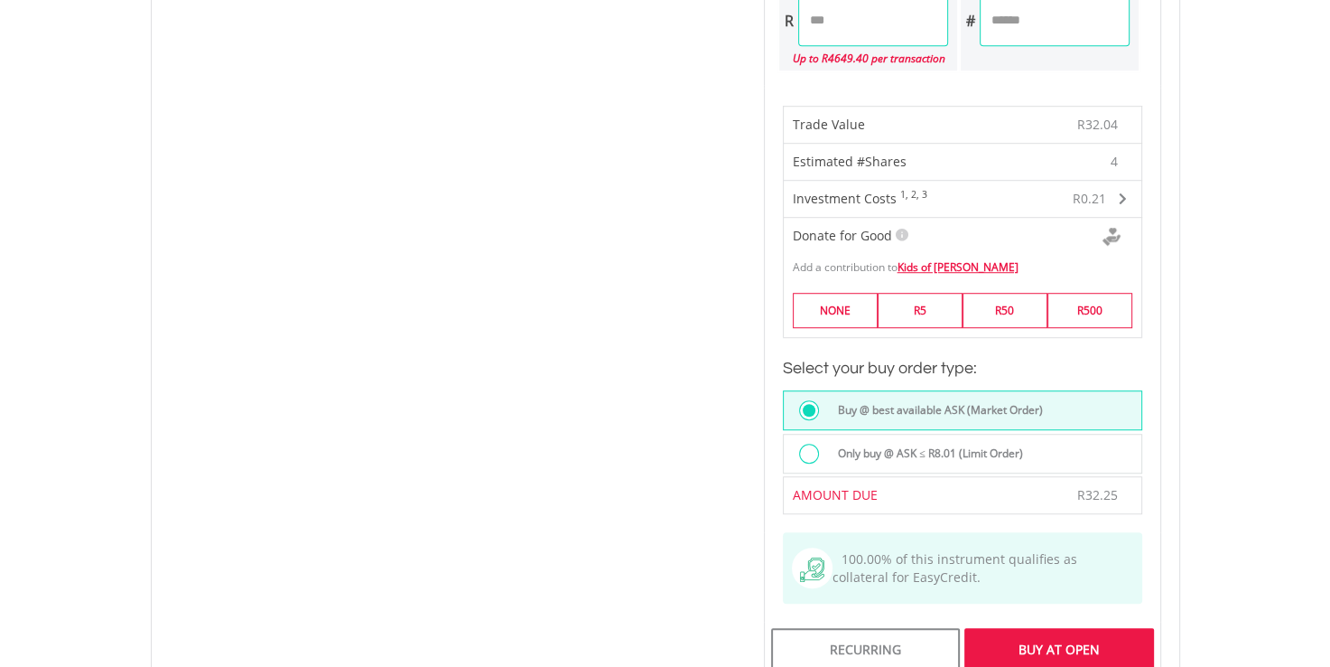
scroll to position [1207, 0]
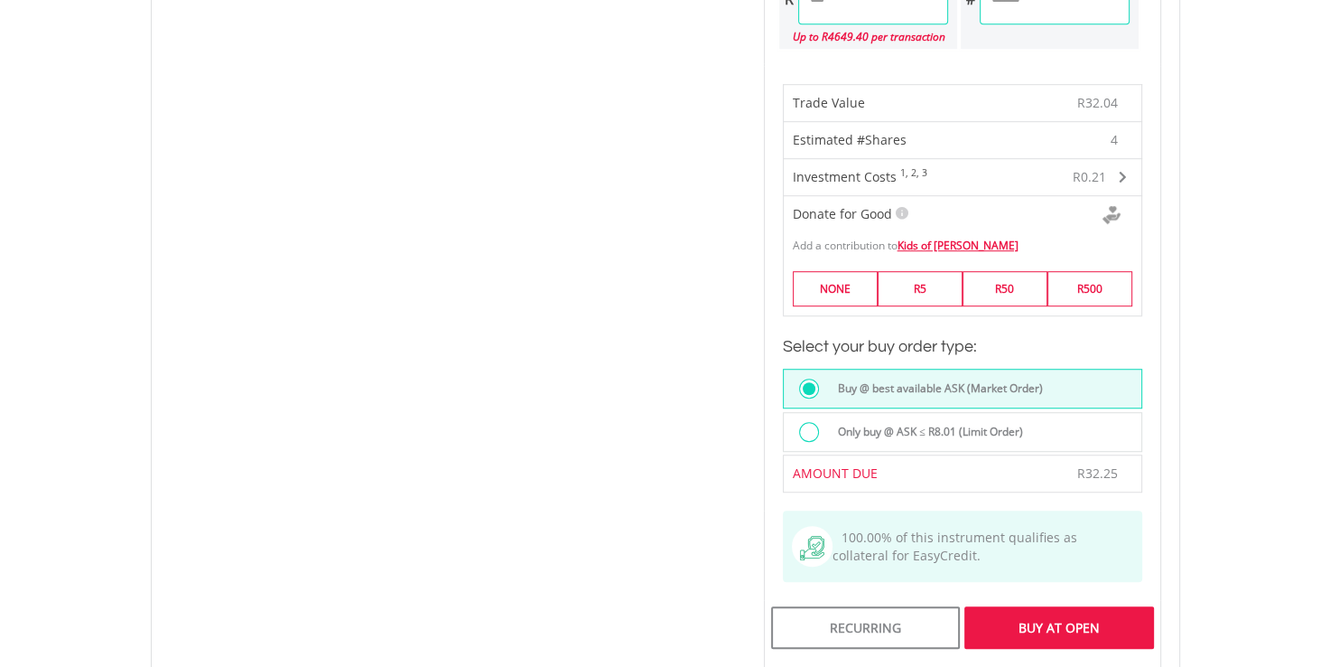
click at [1084, 618] on div "Buy At Open" at bounding box center [1059, 627] width 189 height 42
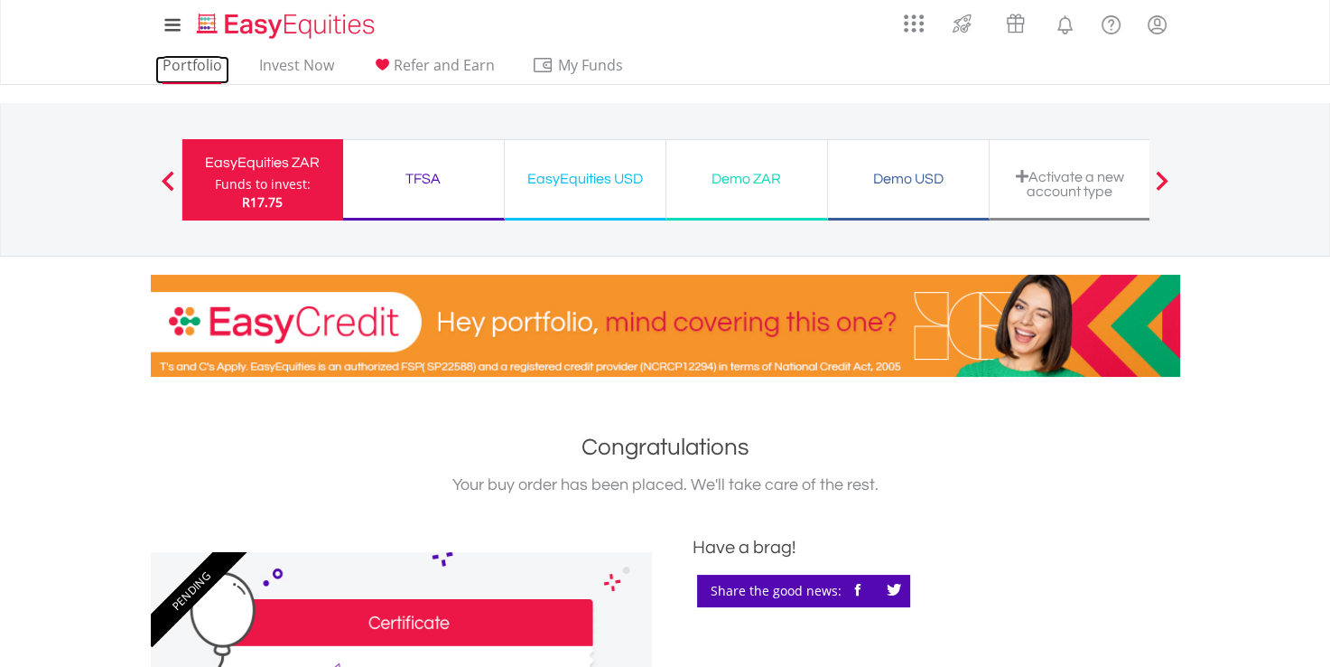
click at [212, 67] on link "Portfolio" at bounding box center [192, 70] width 74 height 28
